Goal: Transaction & Acquisition: Obtain resource

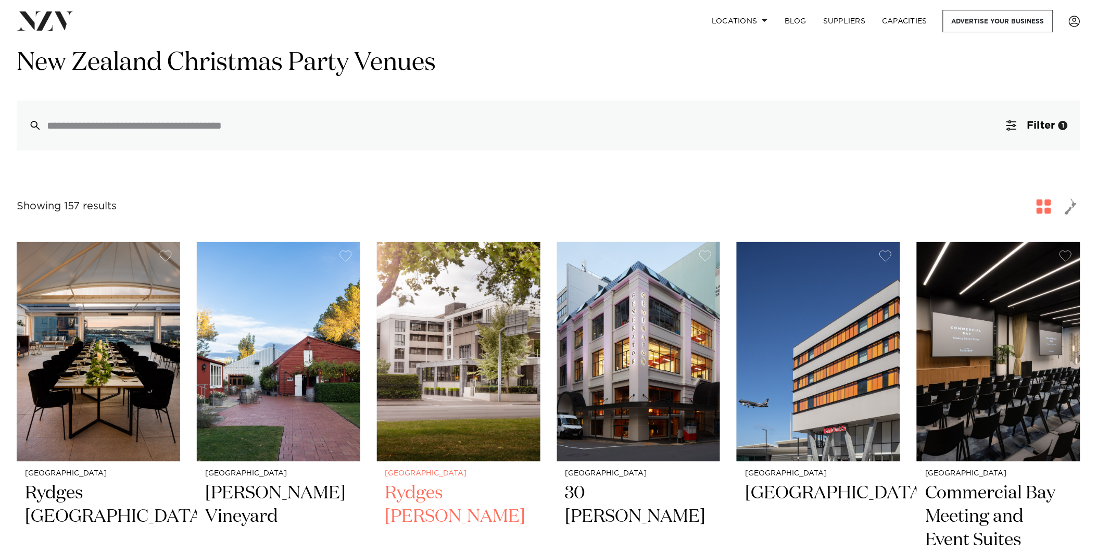
scroll to position [58, 0]
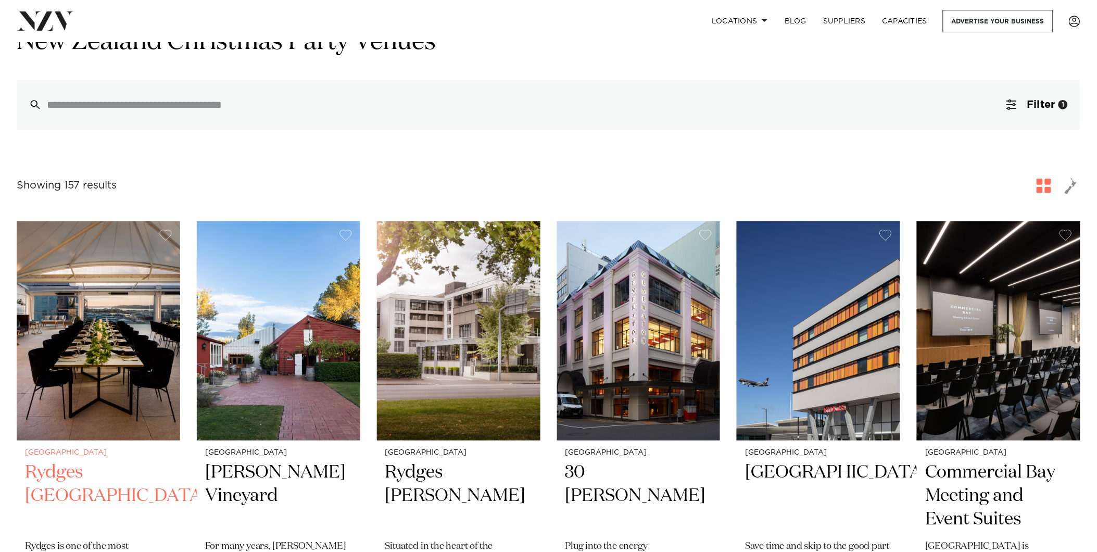
click at [95, 358] on img at bounding box center [99, 330] width 164 height 219
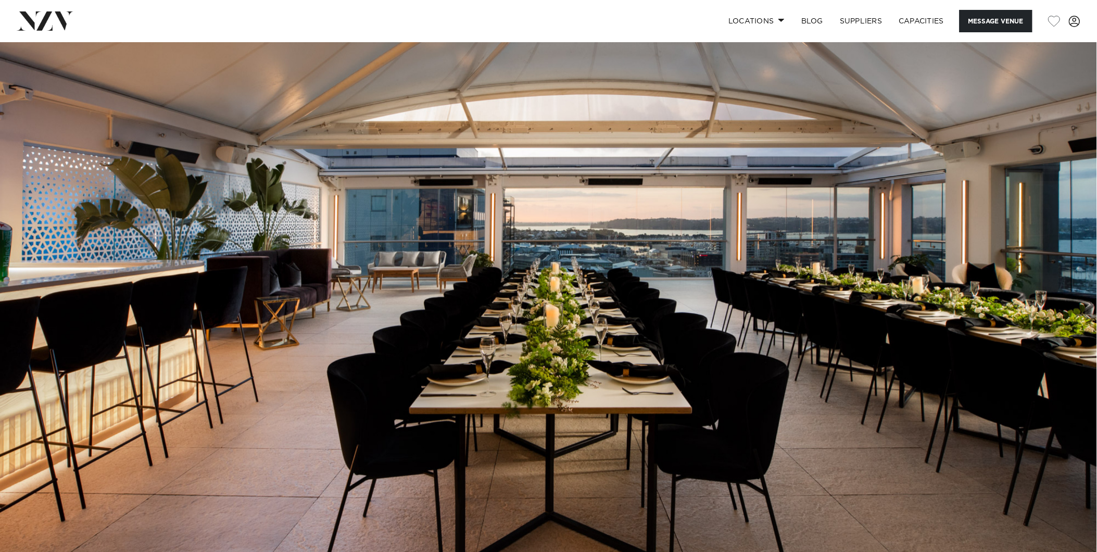
click at [1035, 281] on img at bounding box center [548, 299] width 1097 height 515
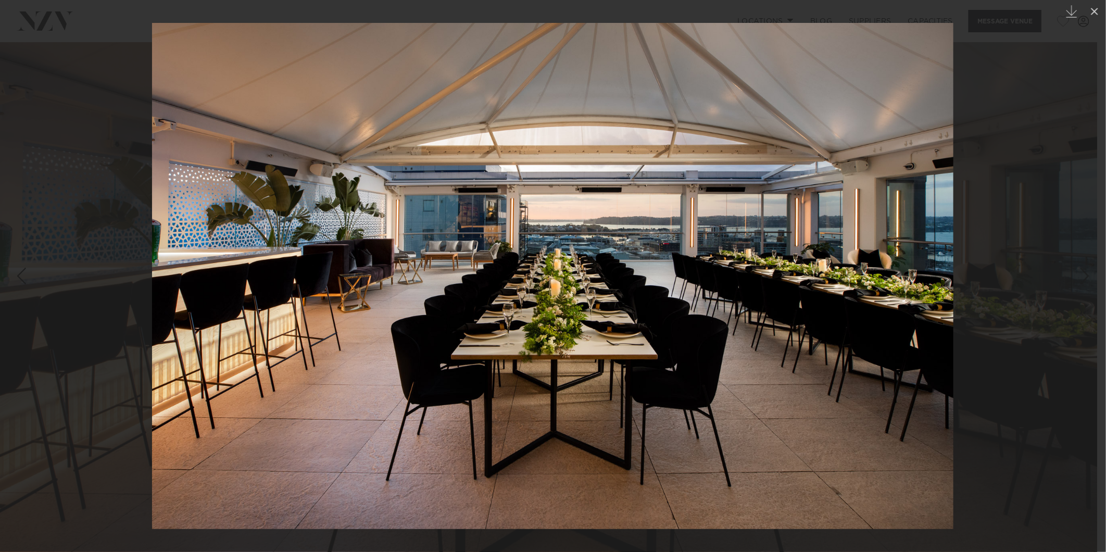
click at [1037, 279] on div at bounding box center [553, 276] width 1106 height 552
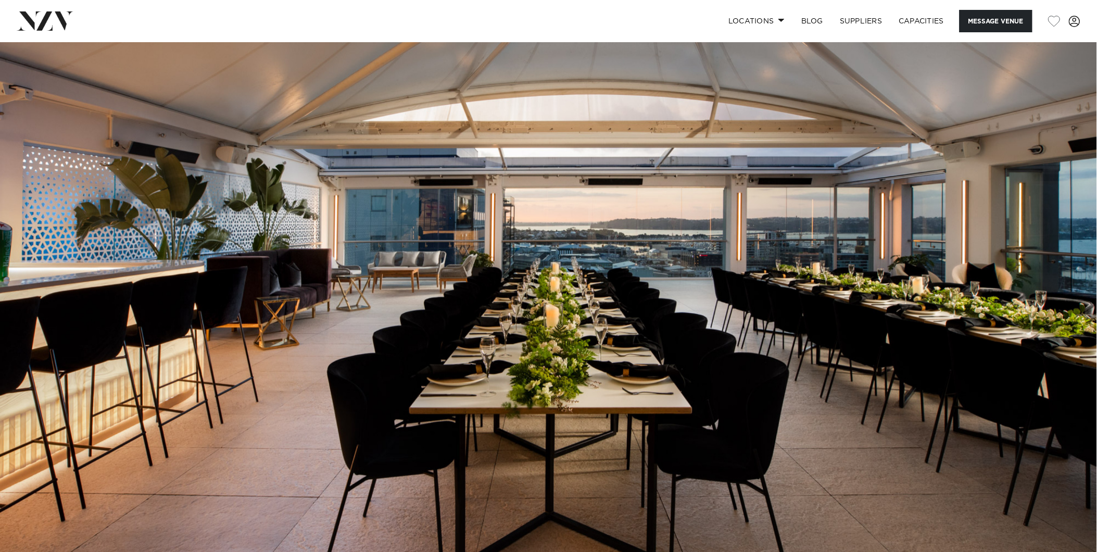
click at [1038, 279] on img at bounding box center [548, 299] width 1097 height 515
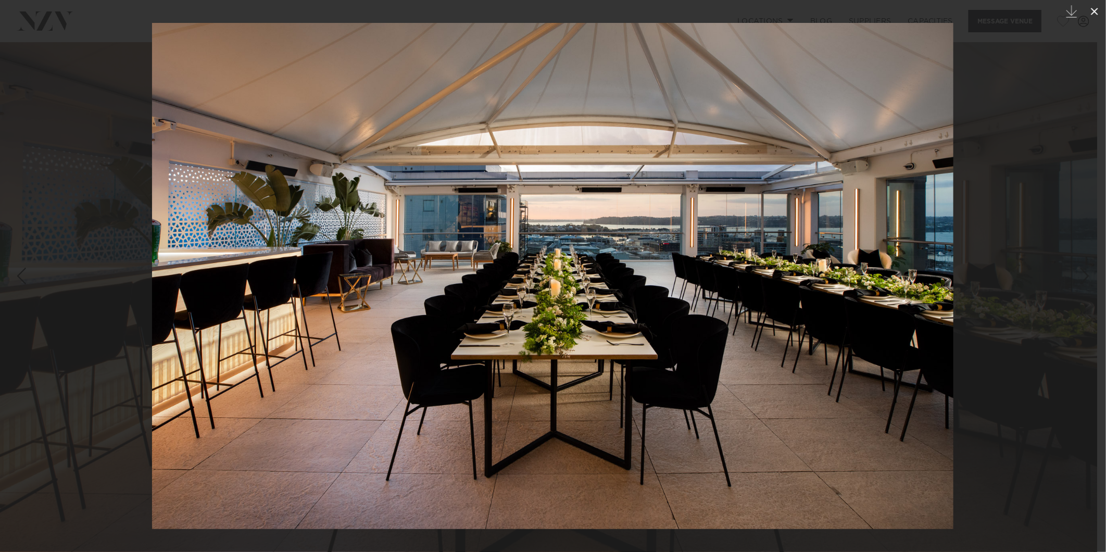
click at [1093, 12] on icon at bounding box center [1094, 11] width 12 height 12
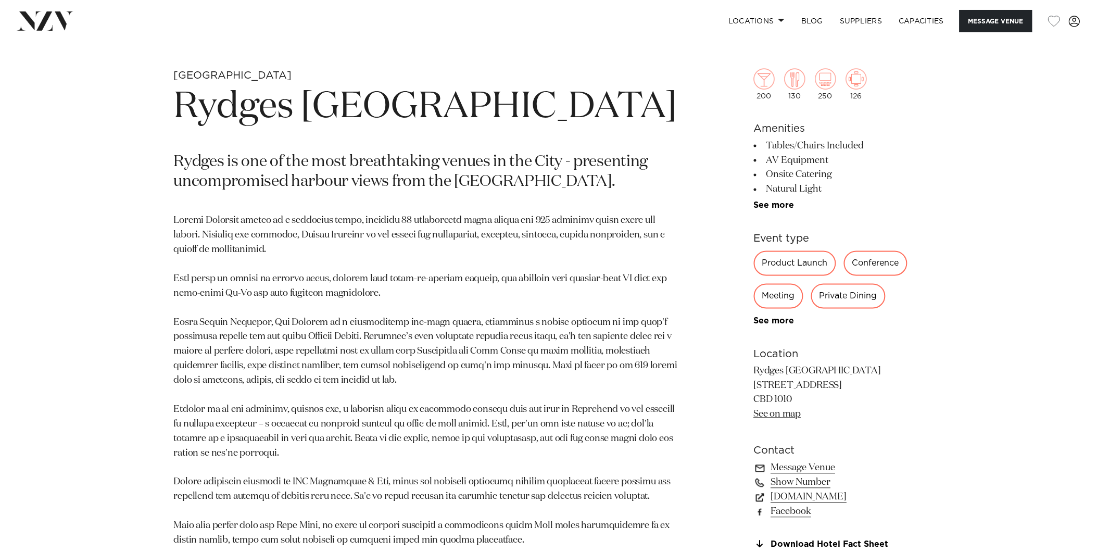
scroll to position [636, 0]
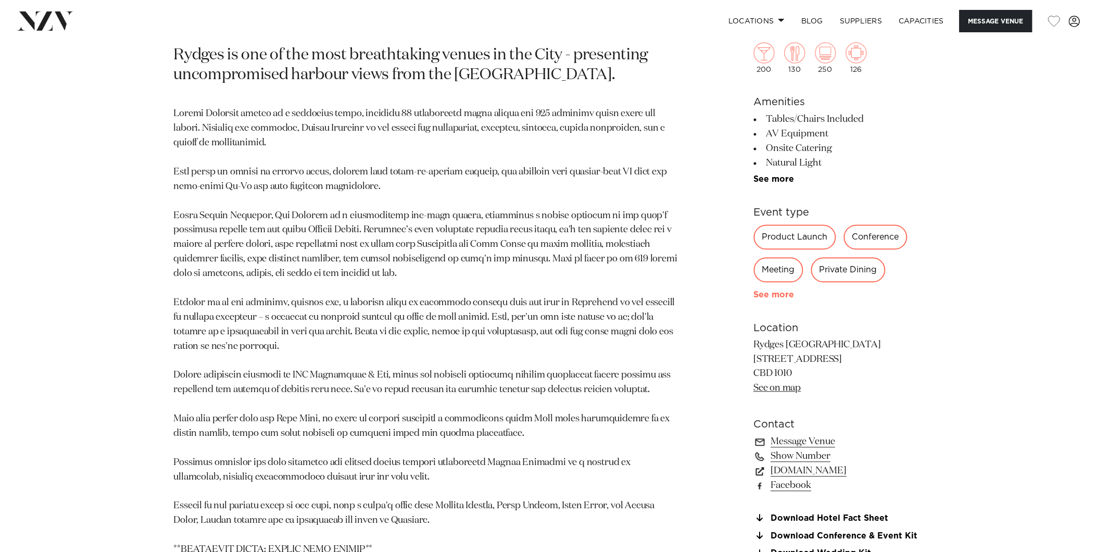
click at [774, 291] on link "See more" at bounding box center [794, 295] width 81 height 8
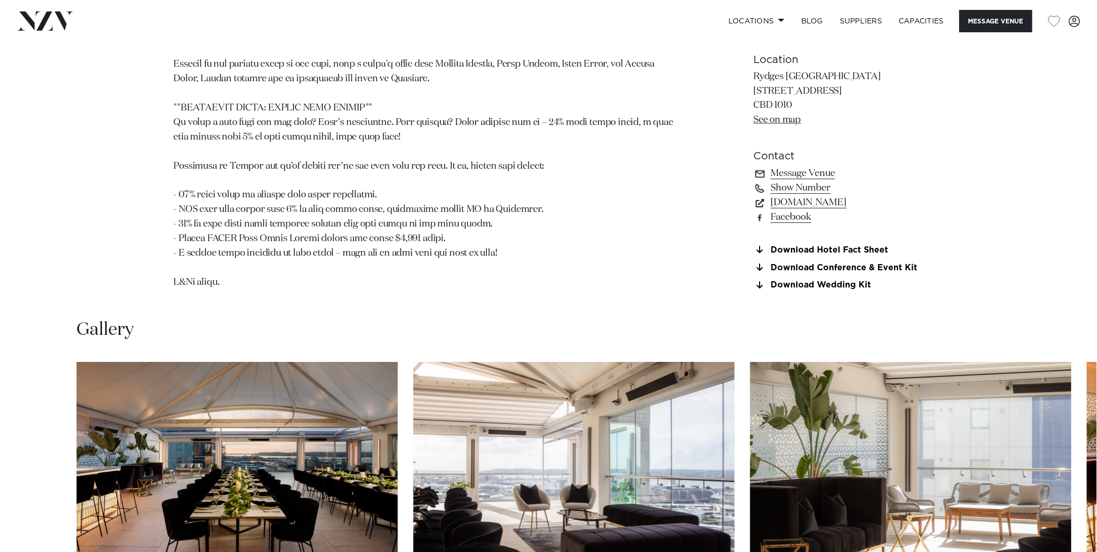
scroll to position [1157, 0]
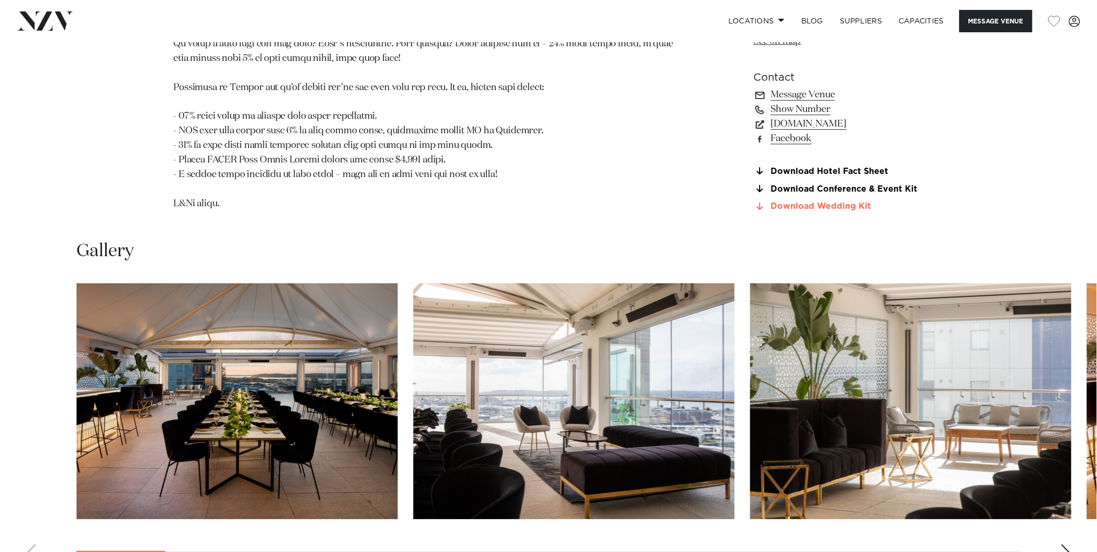
click at [842, 208] on link "Download Wedding Kit" at bounding box center [839, 206] width 170 height 9
click at [832, 186] on link "Download Conference & Event Kit" at bounding box center [839, 188] width 170 height 9
